Goal: Task Accomplishment & Management: Use online tool/utility

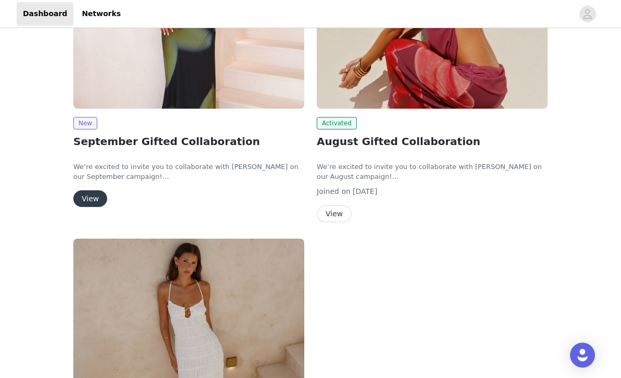
scroll to position [58, 0]
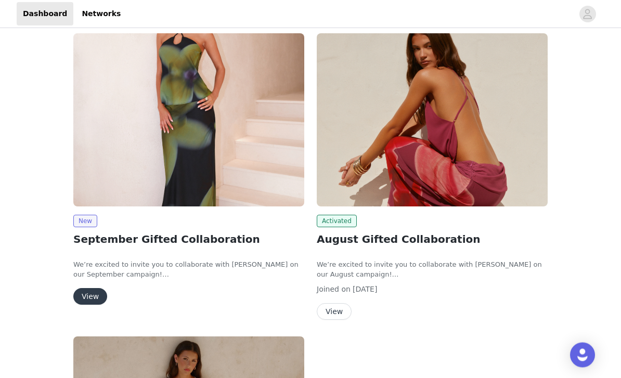
click at [232, 151] on img at bounding box center [188, 120] width 231 height 173
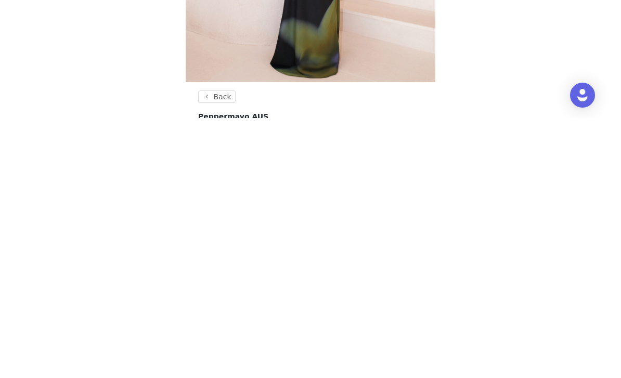
scroll to position [311, 0]
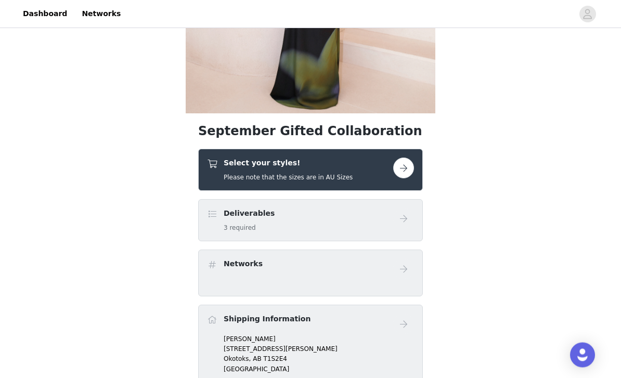
scroll to position [201, 0]
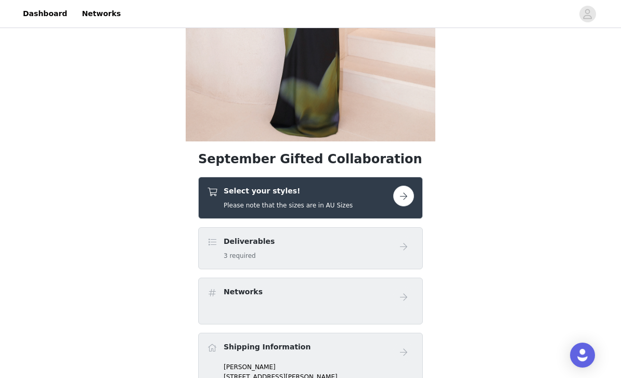
click at [413, 195] on button "button" at bounding box center [403, 196] width 21 height 21
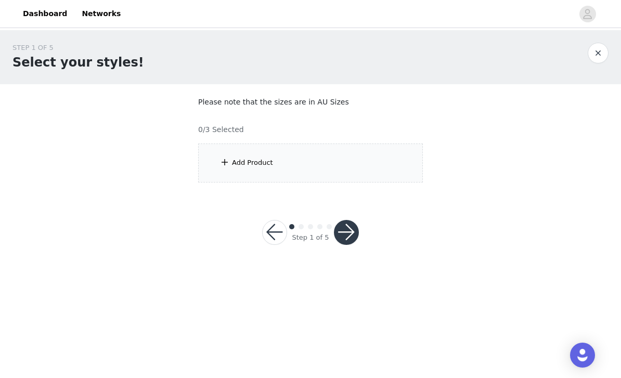
click at [394, 173] on div "Add Product" at bounding box center [310, 162] width 225 height 39
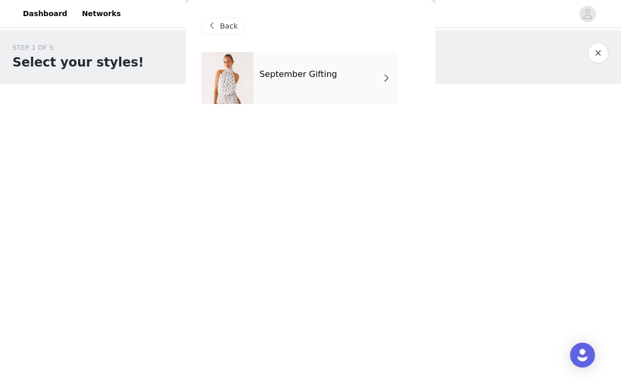
click at [355, 81] on div "September Gifting" at bounding box center [325, 78] width 144 height 52
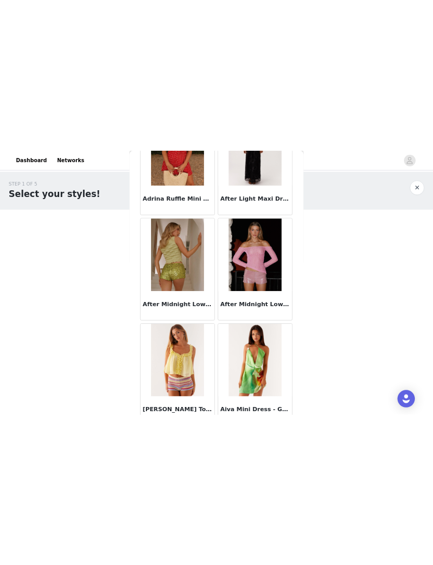
scroll to position [436, 0]
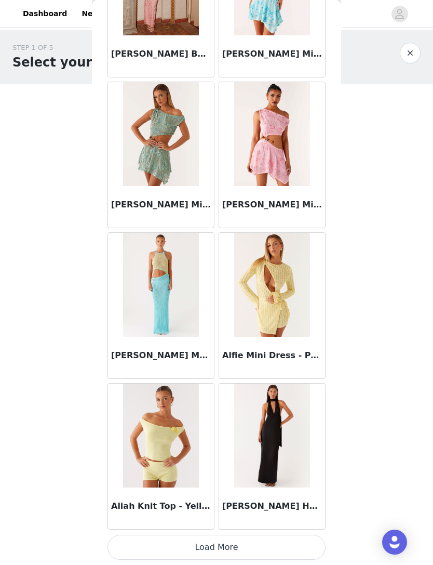
click at [277, 377] on button "Load More" at bounding box center [217, 547] width 218 height 25
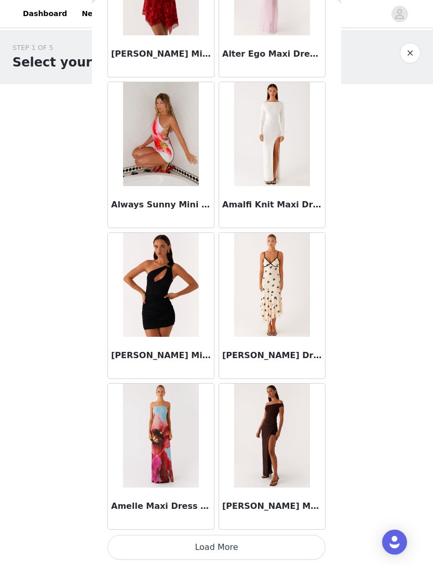
click at [250, 377] on button "Load More" at bounding box center [217, 547] width 218 height 25
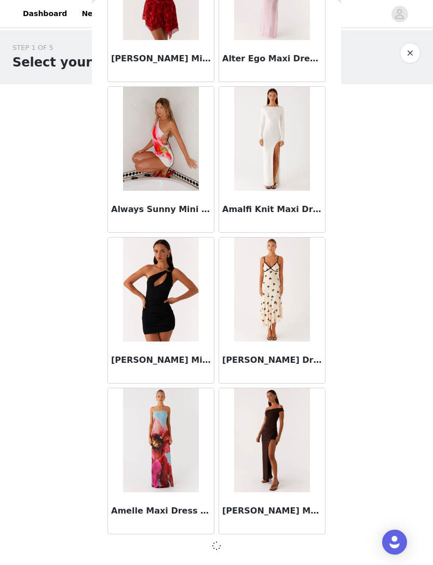
scroll to position [2528, 0]
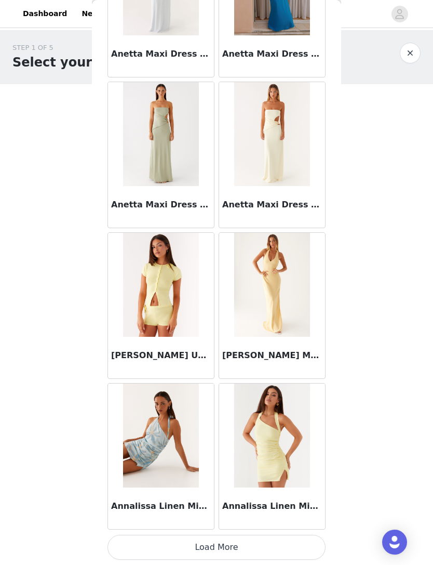
click at [245, 377] on button "Load More" at bounding box center [217, 547] width 218 height 25
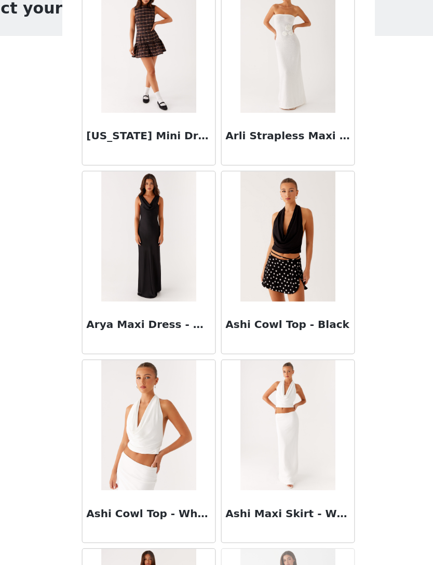
scroll to position [4982, 0]
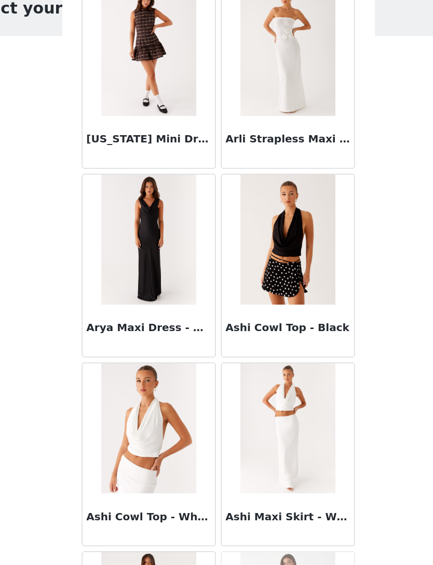
click at [309, 177] on div "STEP 1 OF 5 Select your styles! Please note that the sizes are in AU Sizes 0/3 …" at bounding box center [216, 150] width 433 height 240
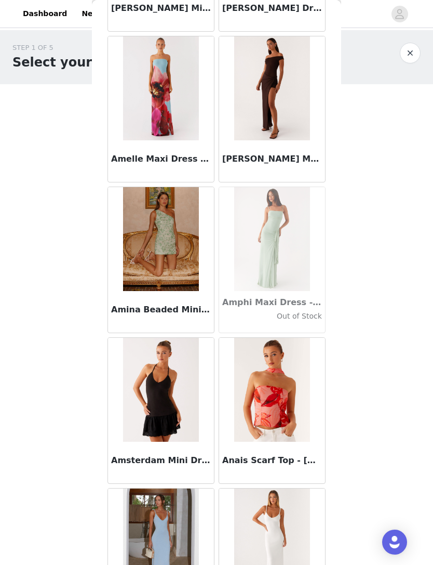
scroll to position [2780, 0]
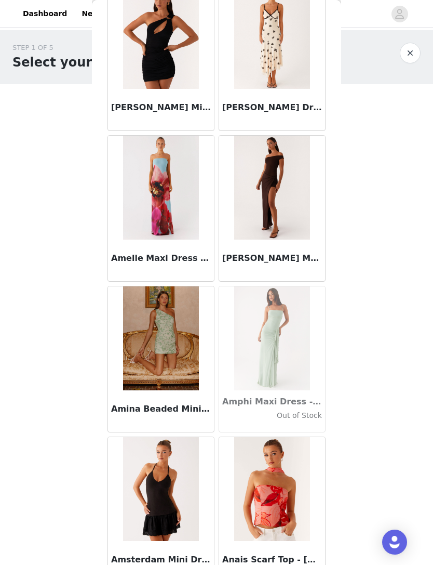
click at [176, 217] on img at bounding box center [160, 188] width 75 height 104
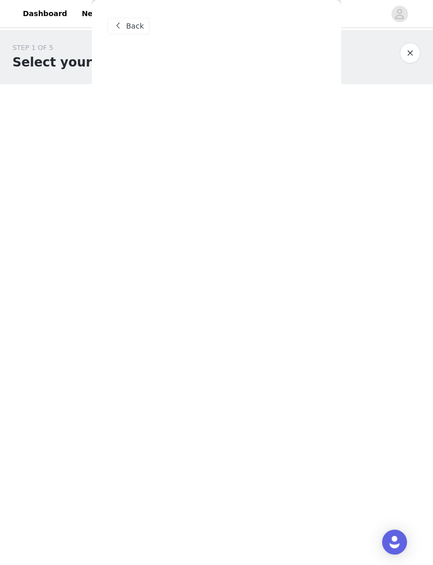
scroll to position [0, 0]
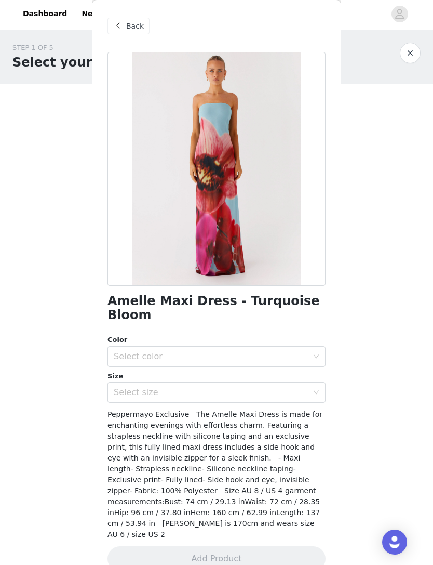
click at [137, 30] on span "Back" at bounding box center [135, 26] width 18 height 11
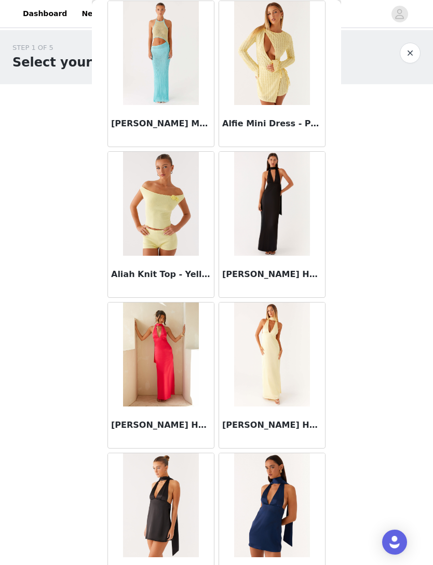
scroll to position [1257, 0]
click at [269, 239] on img at bounding box center [272, 204] width 76 height 104
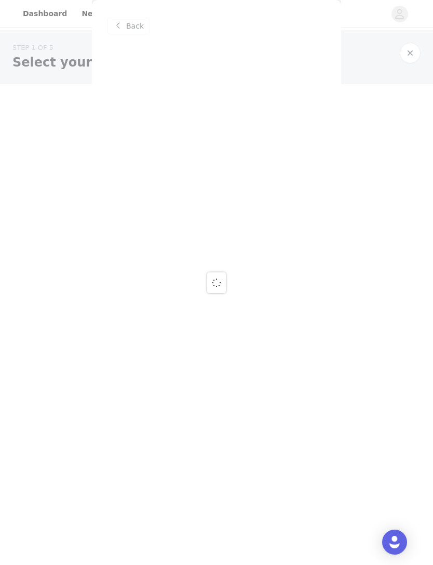
scroll to position [0, 0]
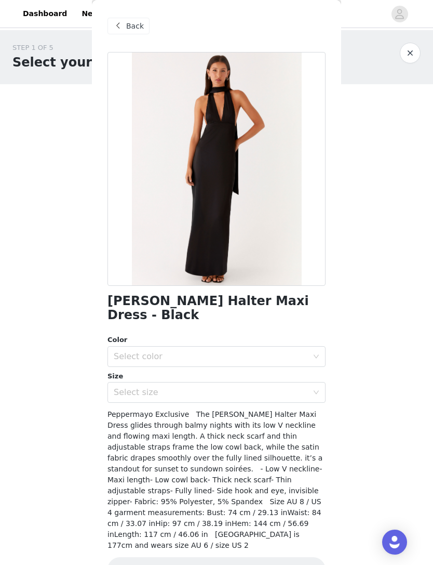
click at [139, 29] on span "Back" at bounding box center [135, 26] width 18 height 11
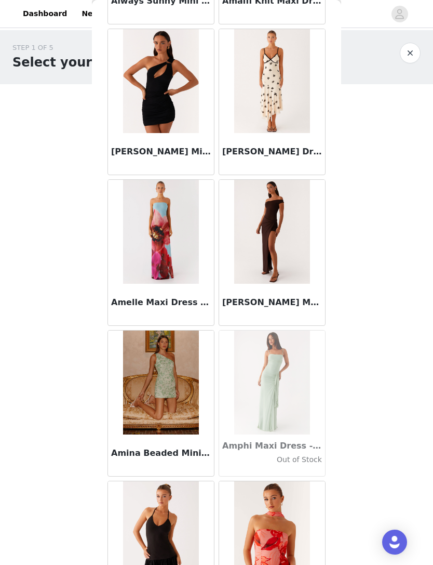
scroll to position [2773, 0]
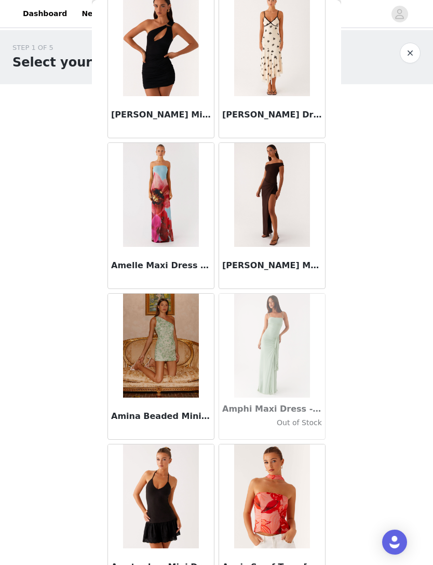
click at [181, 228] on img at bounding box center [160, 195] width 75 height 104
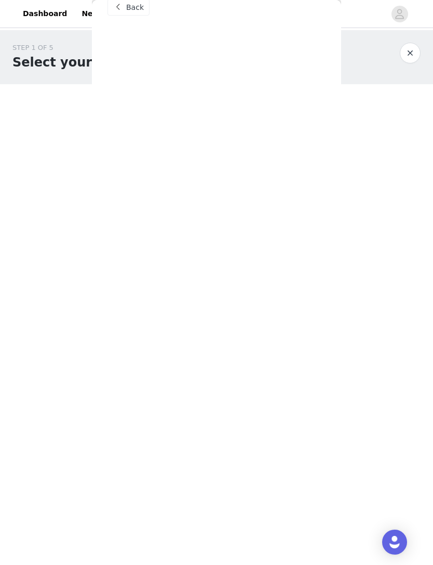
scroll to position [0, 0]
